Goal: Information Seeking & Learning: Learn about a topic

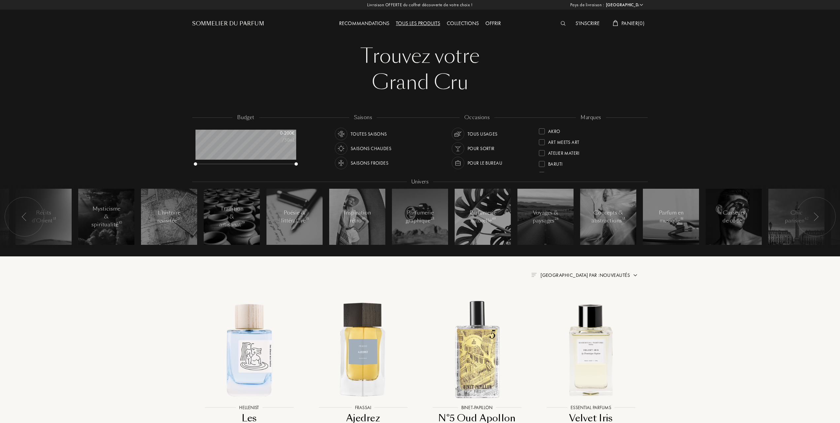
select select "FR"
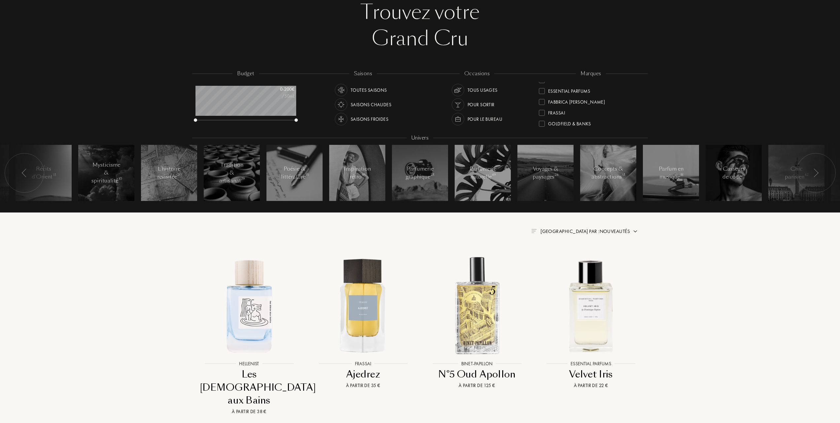
scroll to position [88, 0]
click at [542, 118] on div at bounding box center [542, 120] width 6 height 6
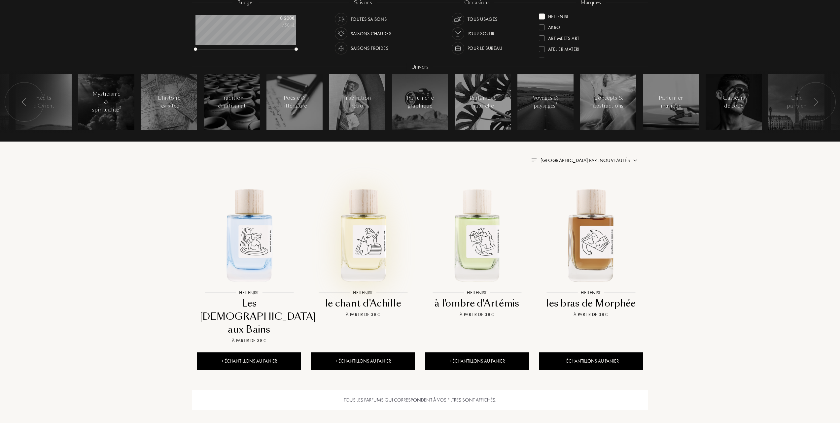
scroll to position [132, 0]
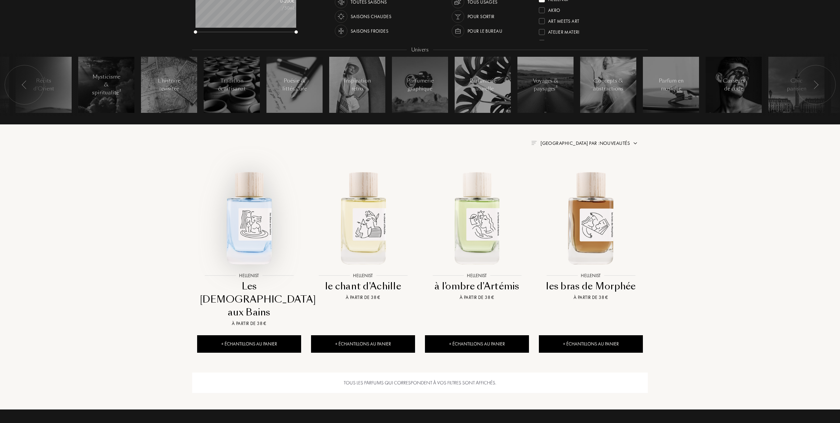
click at [250, 238] on img at bounding box center [249, 217] width 103 height 103
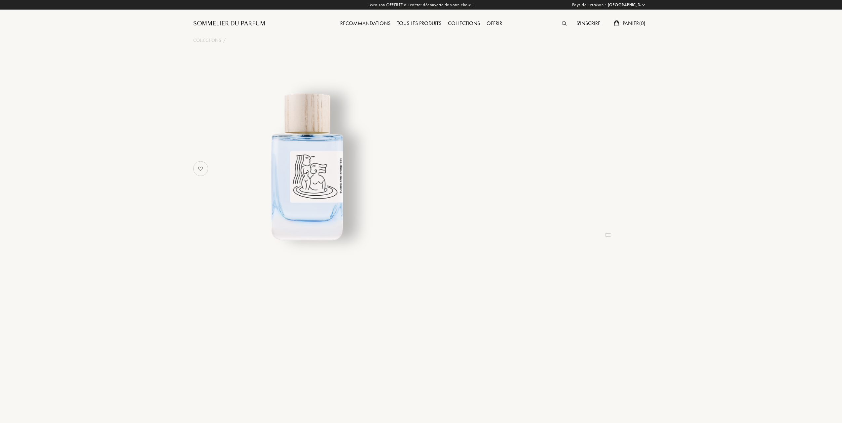
select select "FR"
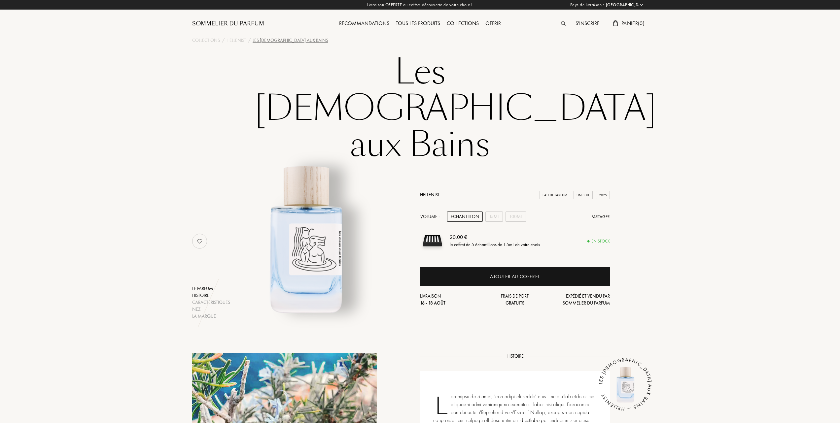
click at [199, 292] on div "Histoire" at bounding box center [211, 295] width 38 height 7
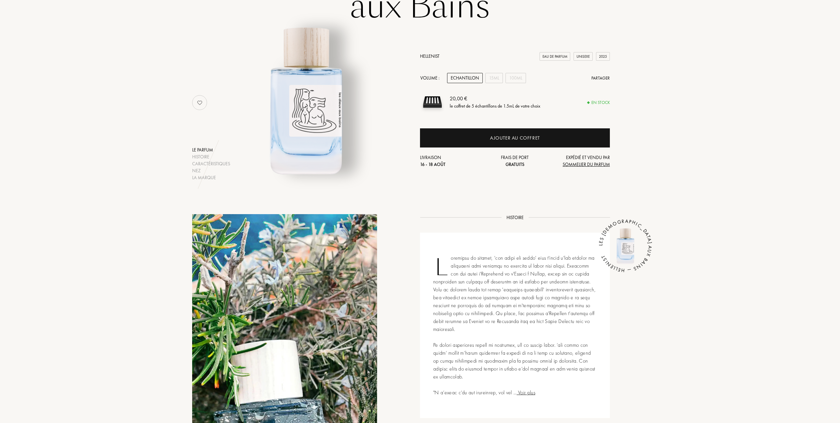
scroll to position [91, 0]
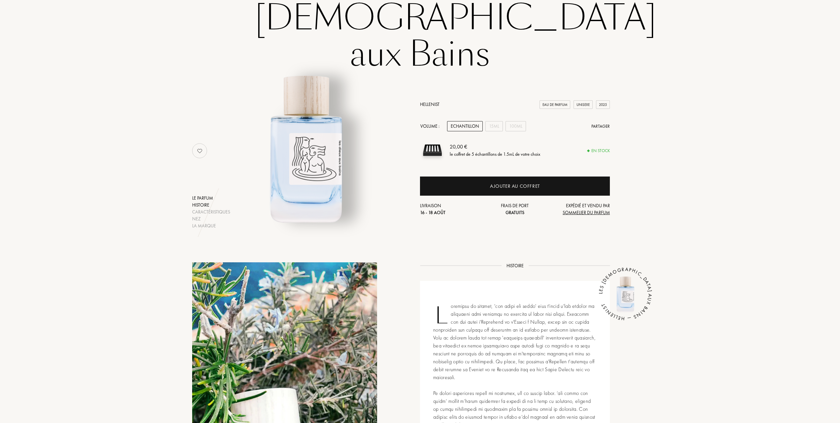
click at [197, 202] on div "Histoire" at bounding box center [211, 205] width 38 height 7
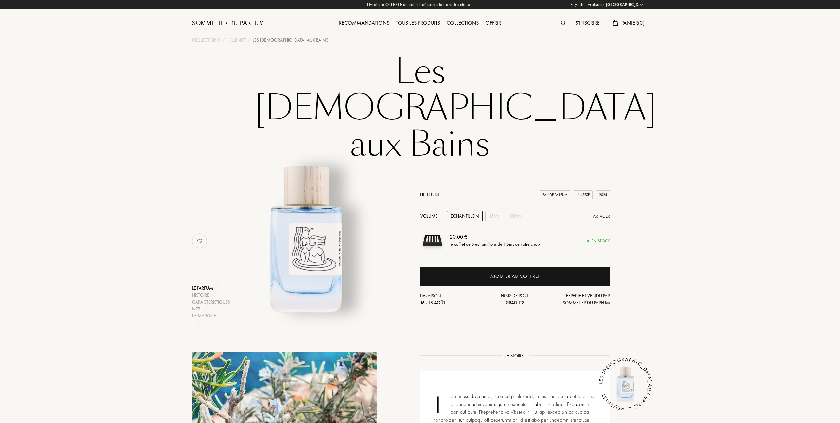
scroll to position [0, 0]
click at [238, 39] on div "Hellenist" at bounding box center [236, 40] width 19 height 7
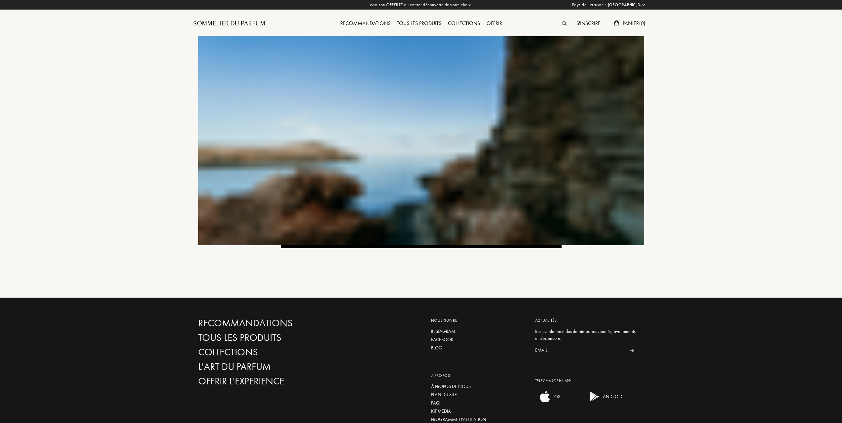
select select "FR"
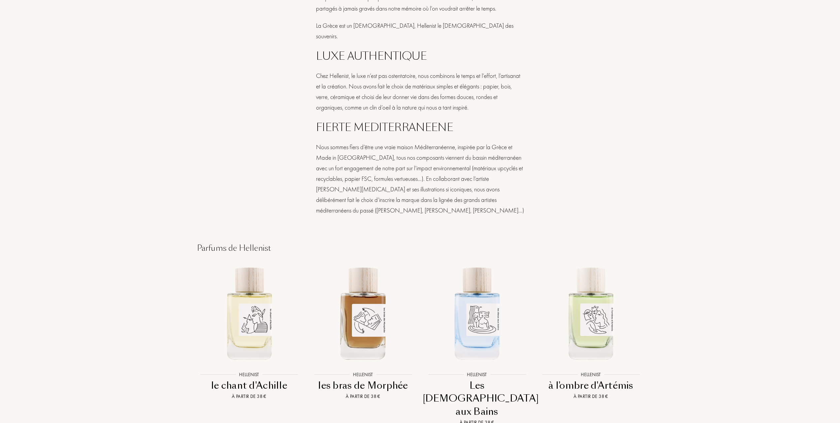
scroll to position [572, 0]
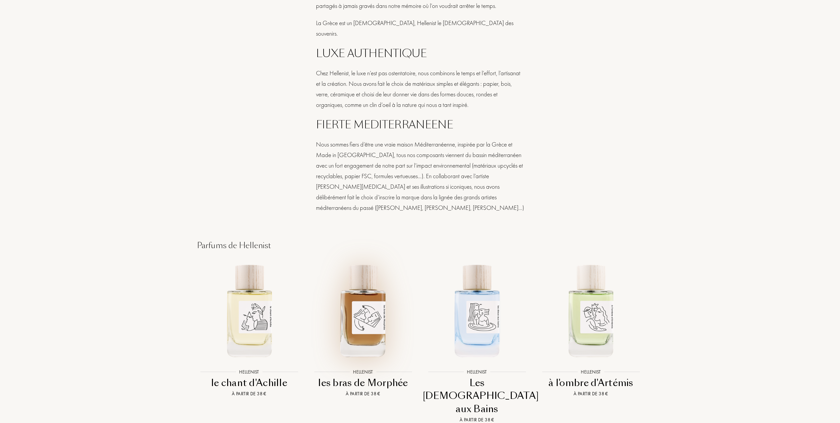
click at [362, 306] on img at bounding box center [363, 310] width 103 height 103
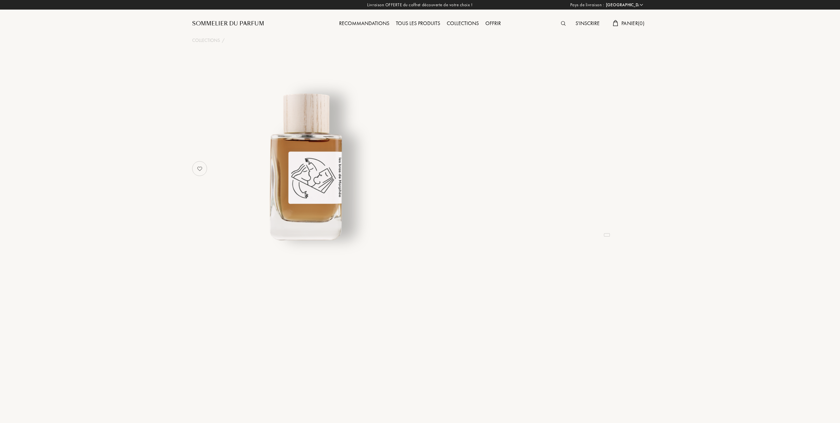
select select "FR"
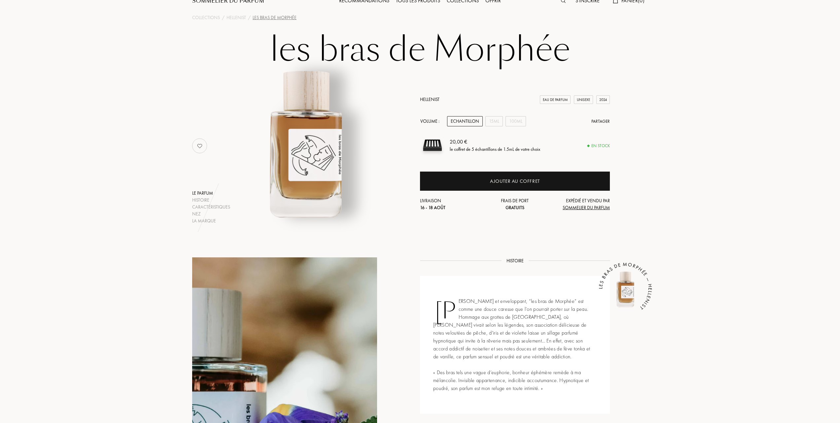
scroll to position [44, 0]
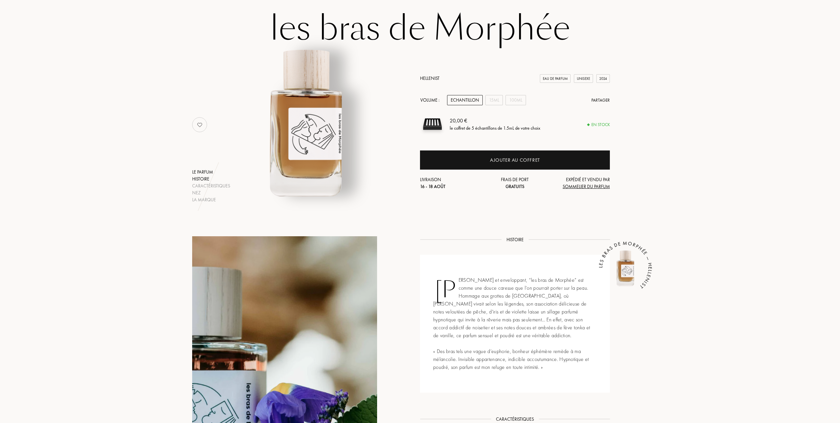
click at [205, 177] on div "Histoire" at bounding box center [211, 179] width 38 height 7
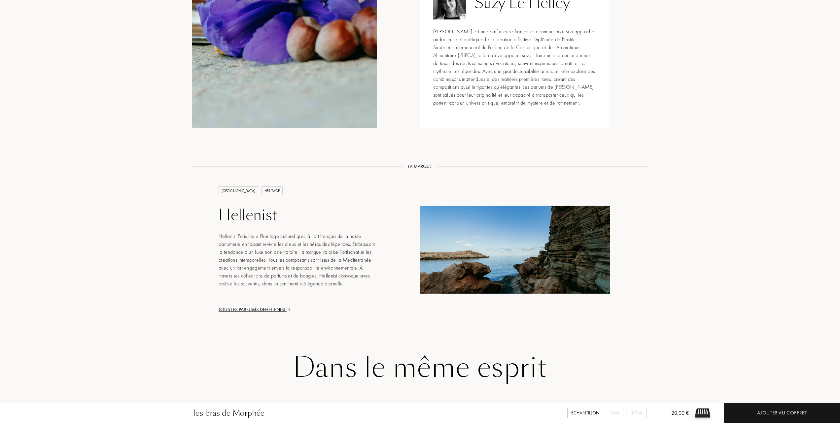
scroll to position [707, 0]
